Goal: Task Accomplishment & Management: Manage account settings

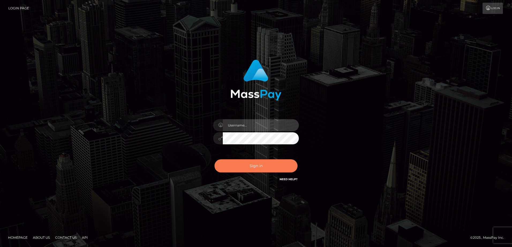
type input "Dan"
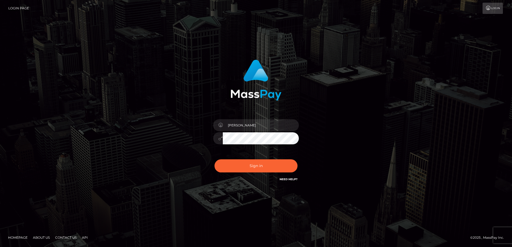
click at [183, 162] on div "Dan" at bounding box center [256, 124] width 149 height 136
click at [237, 163] on button "Sign in" at bounding box center [255, 166] width 83 height 13
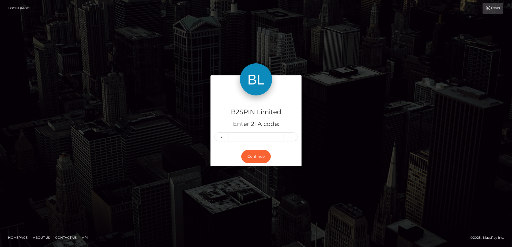
type input "5"
type input "0"
type input "5"
type input "8"
type input "7"
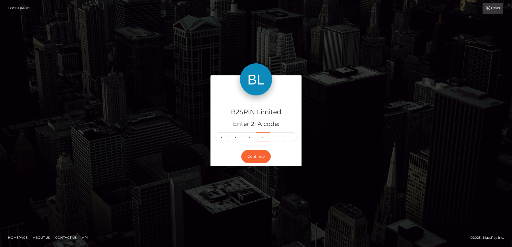
type input "5"
type input "8"
type input "7"
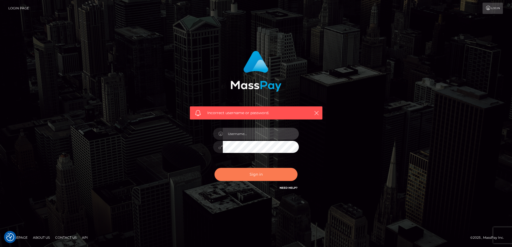
type input "Dan"
click at [249, 173] on button "Sign in" at bounding box center [255, 174] width 83 height 13
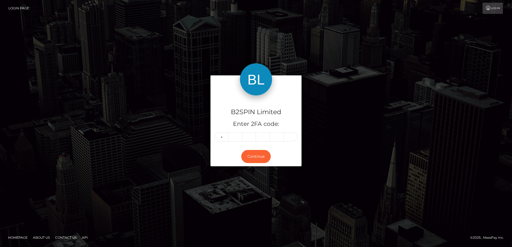
type input "5"
type input "9"
type input "0"
type input "5"
type input "8"
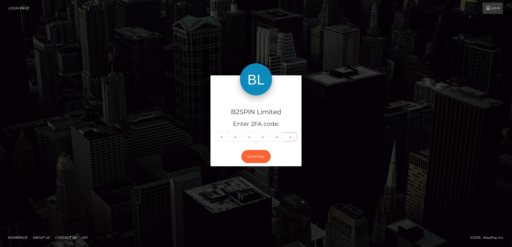
type input "7"
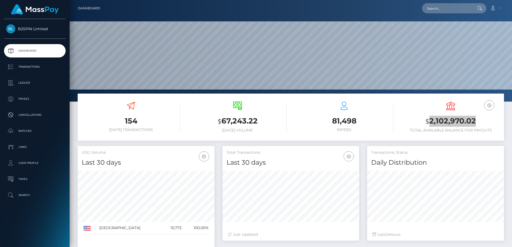
scroll to position [95, 137]
